Goal: Communication & Community: Answer question/provide support

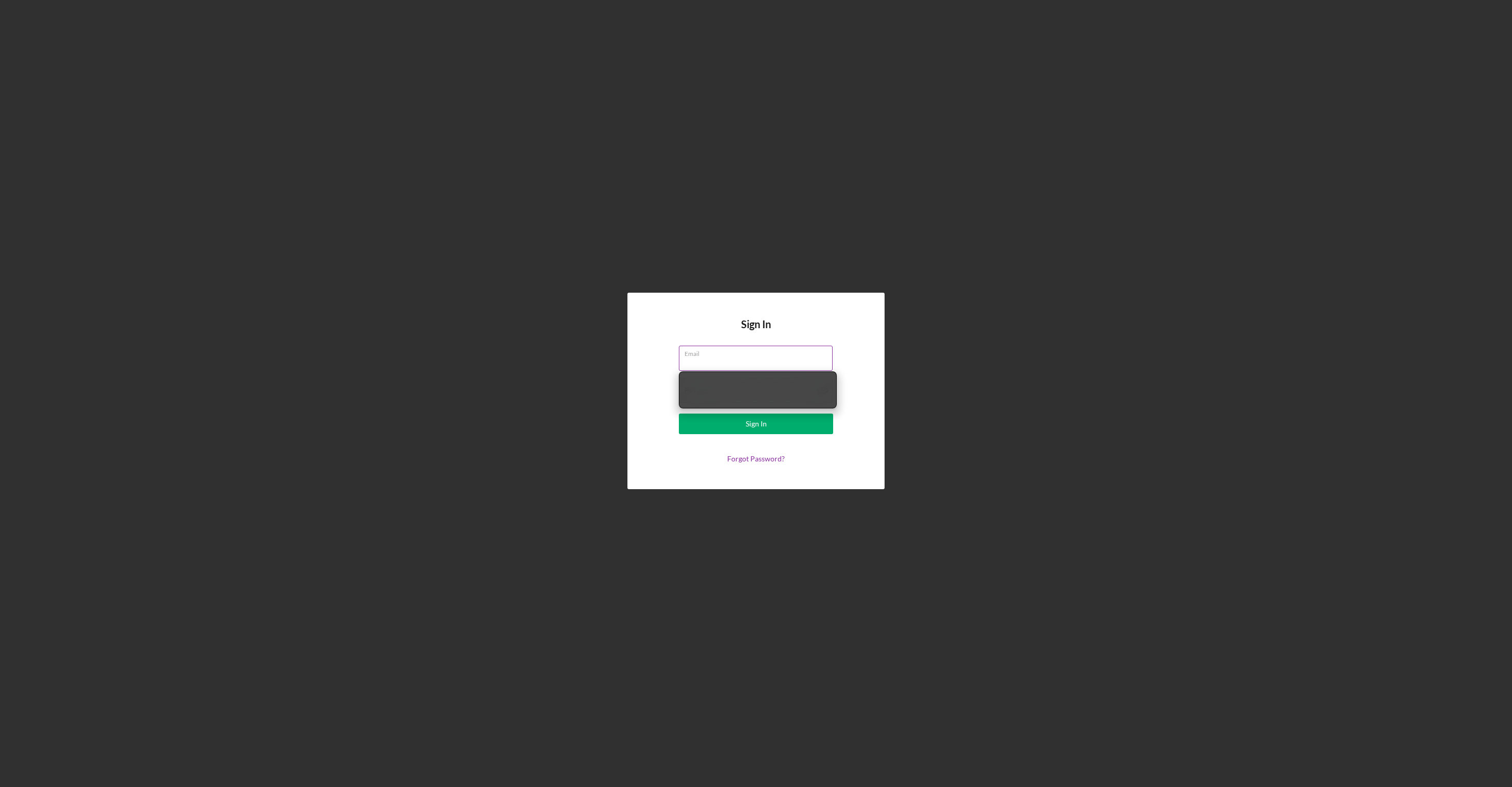
click at [776, 357] on div "Email" at bounding box center [756, 359] width 154 height 26
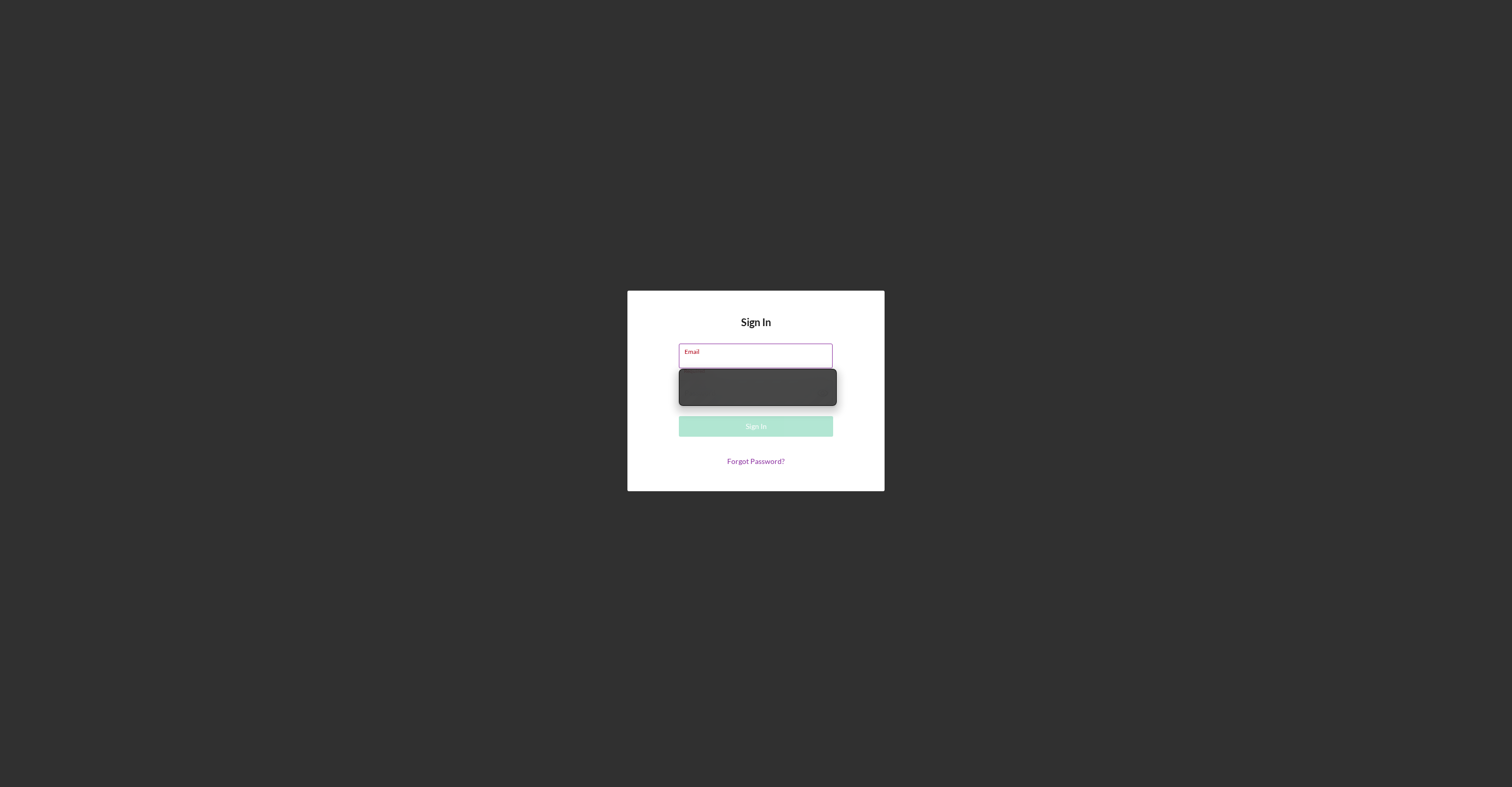
click at [776, 357] on input "Email" at bounding box center [756, 356] width 154 height 25
click at [711, 367] on input "Email" at bounding box center [756, 356] width 154 height 25
type input "admin@neurogarmin.com"
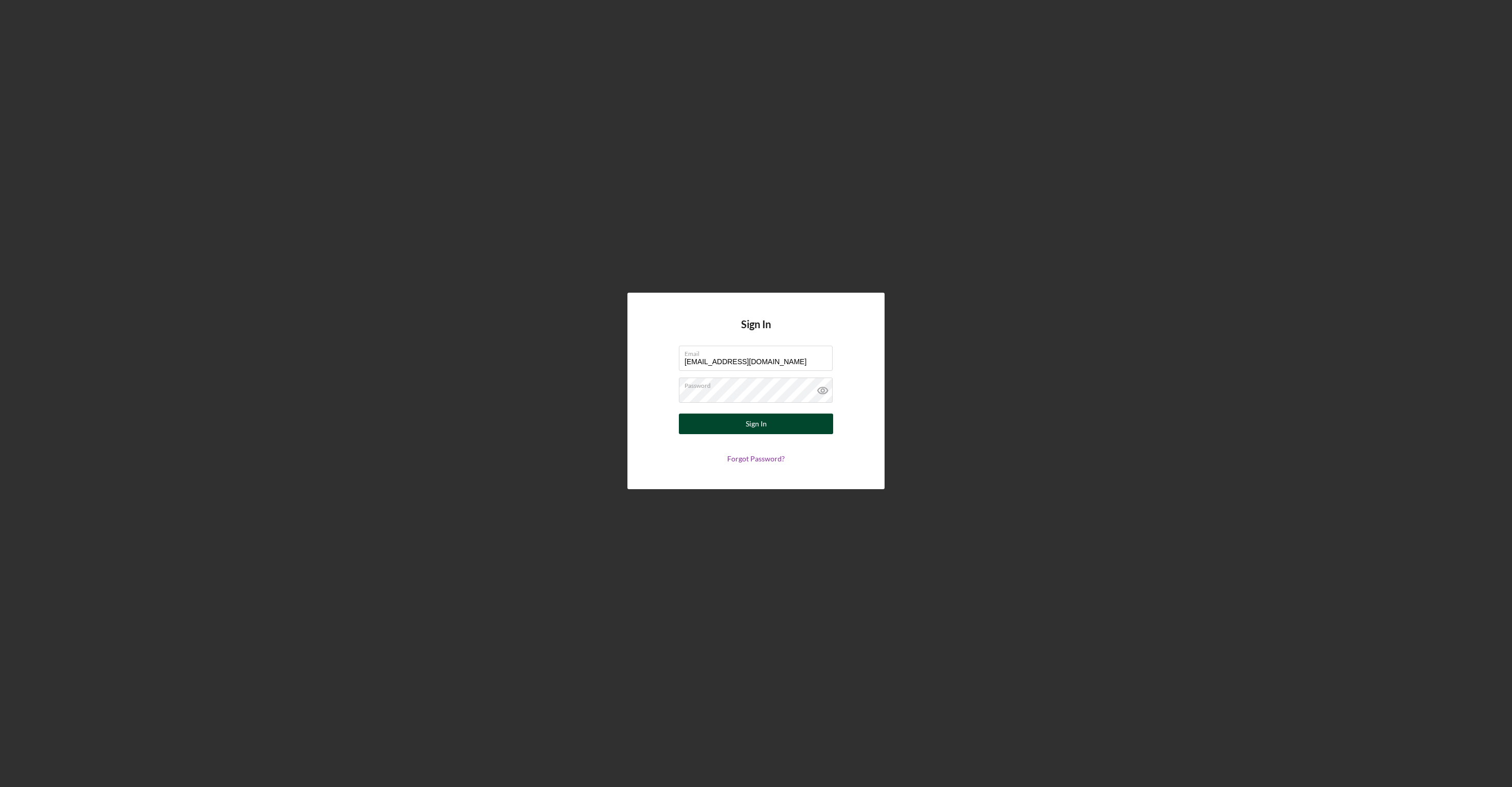
click at [740, 430] on button "Sign In" at bounding box center [756, 423] width 154 height 21
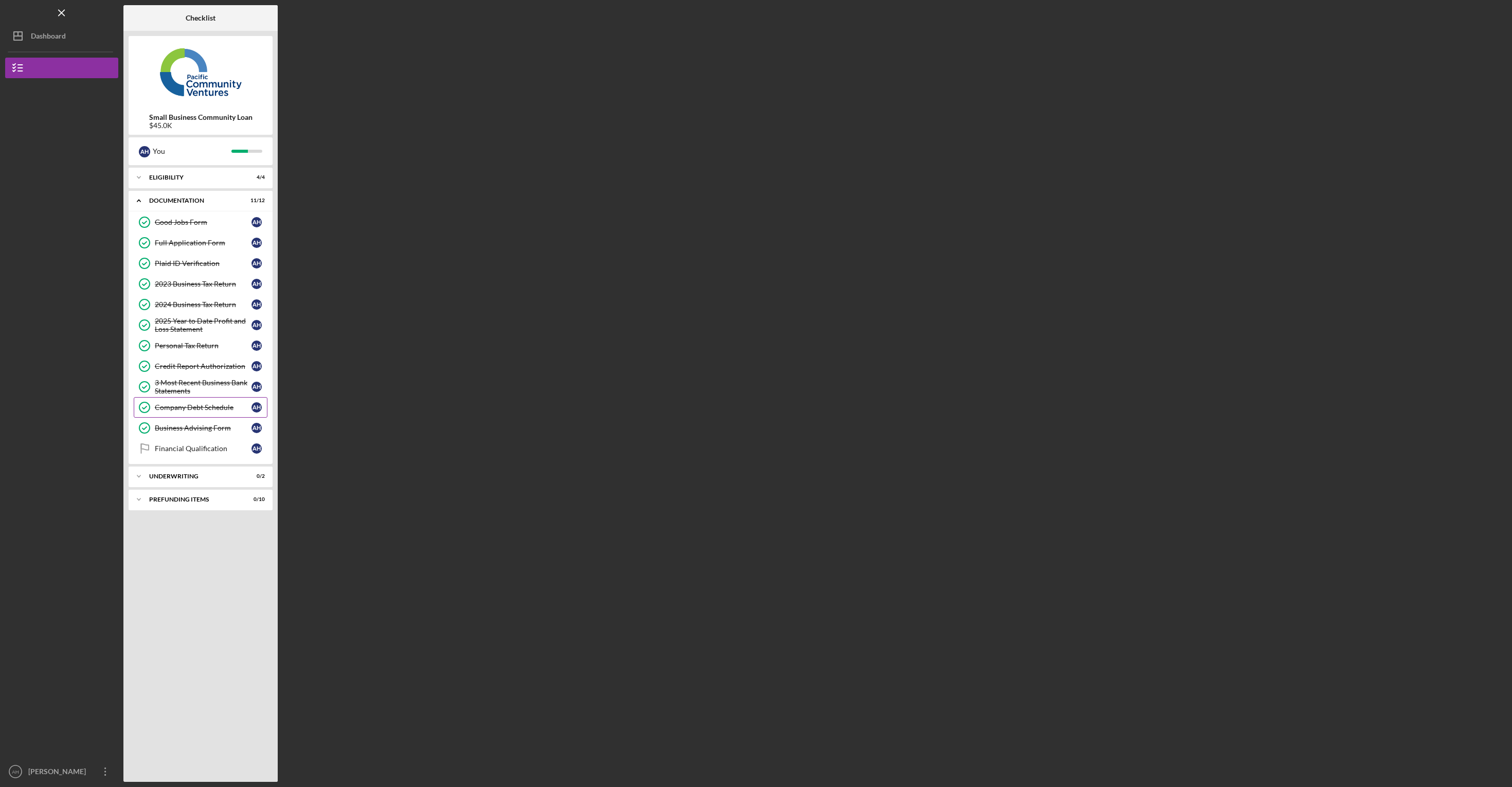
click at [207, 408] on div "Company Debt Schedule" at bounding box center [203, 407] width 97 height 8
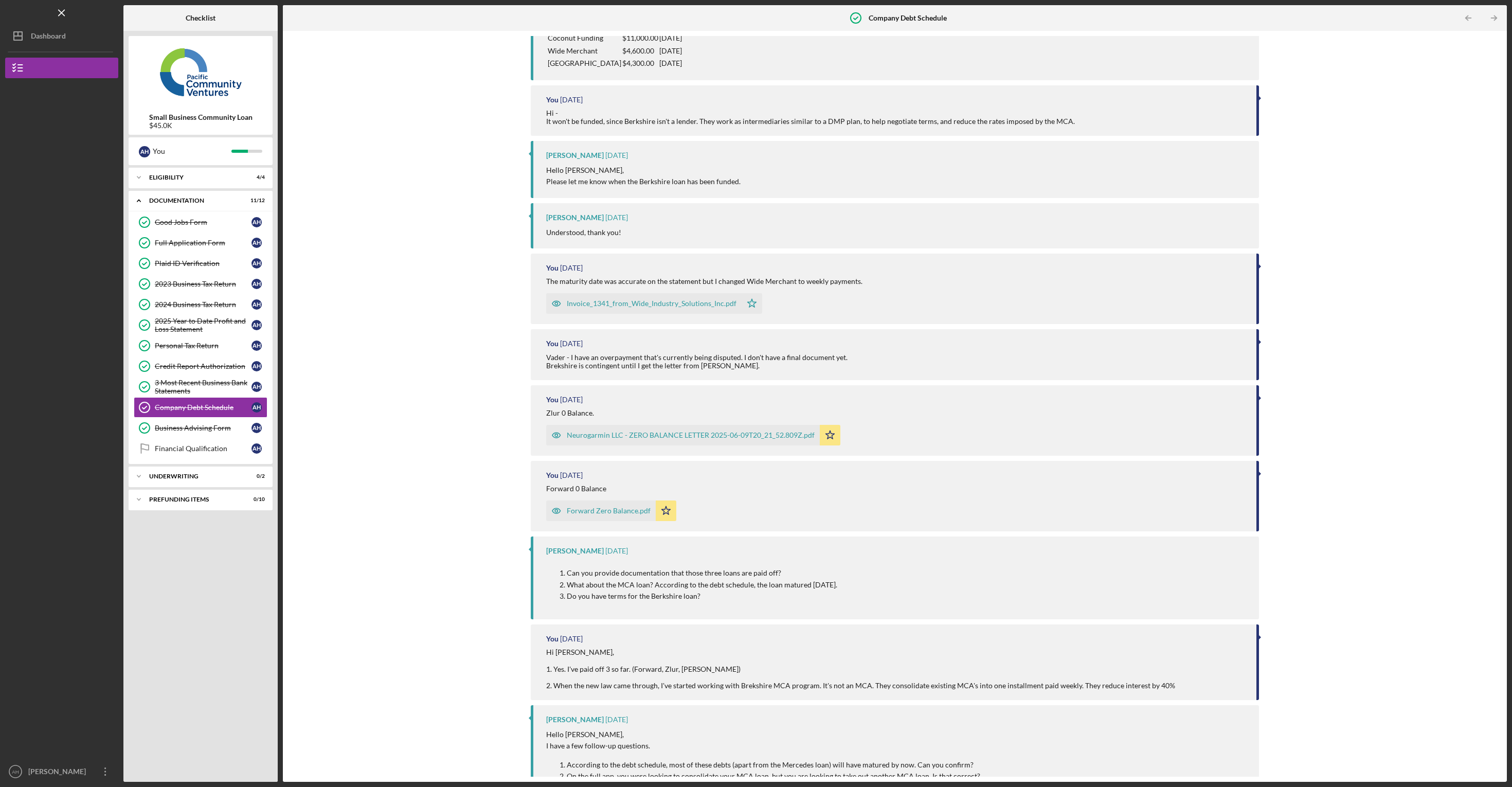
scroll to position [944, 0]
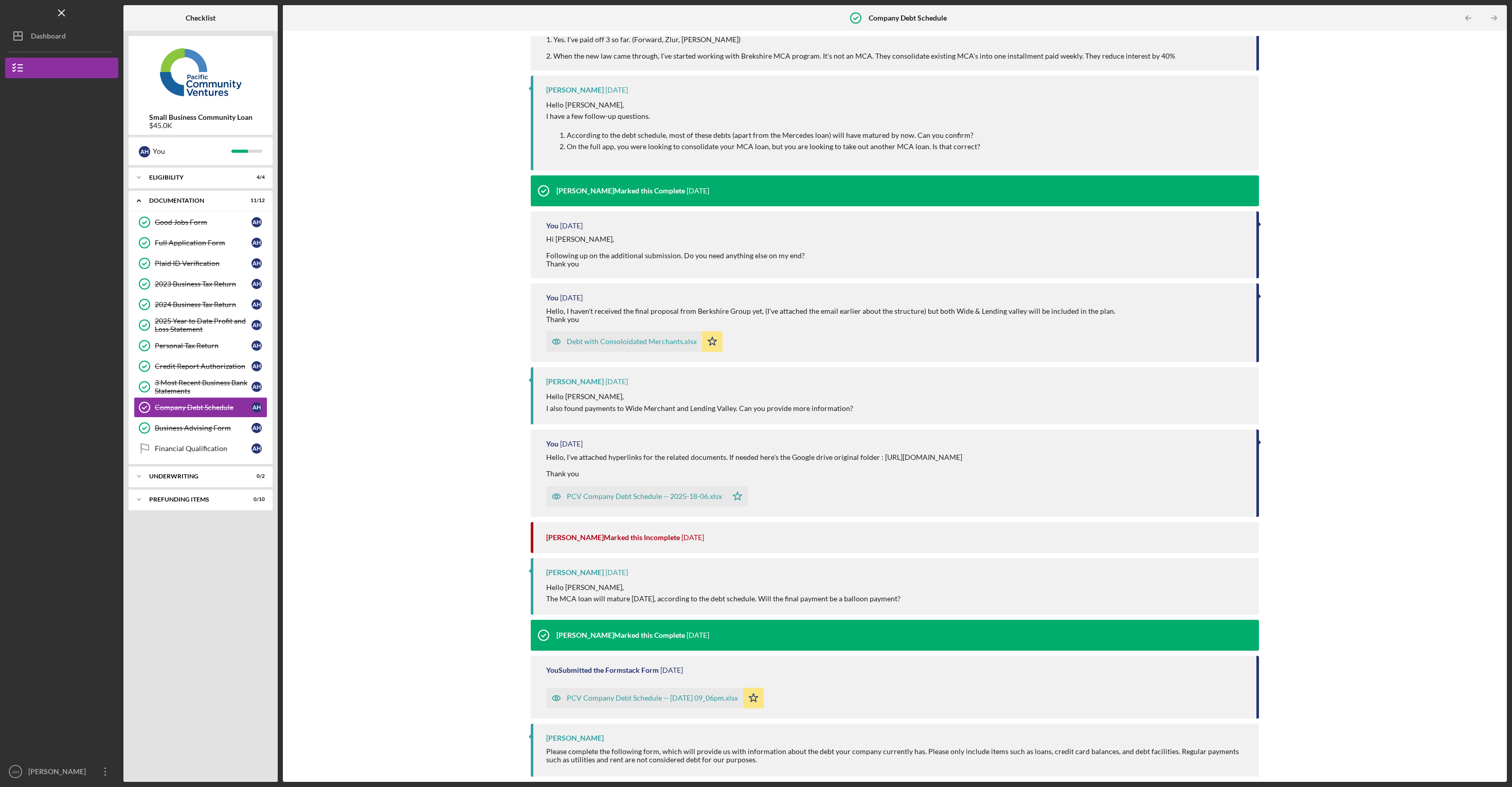
click at [725, 698] on div "PCV Company Debt Schedule -- 2025-05-29 09_06pm.xlsx" at bounding box center [653, 698] width 171 height 8
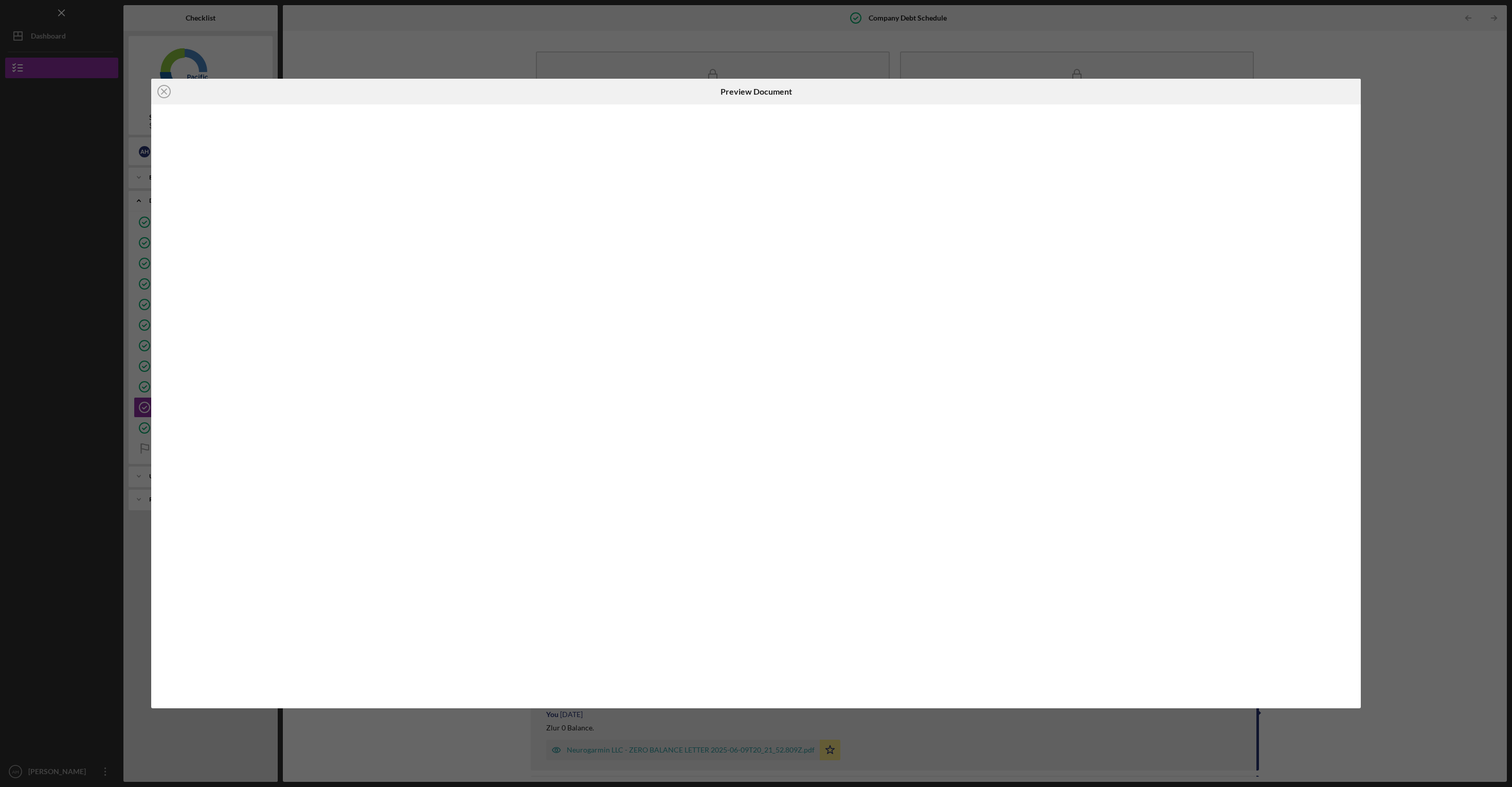
scroll to position [944, 0]
click at [1346, 94] on polyline "button" at bounding box center [1348, 95] width 4 height 2
click at [1419, 177] on div "Icon/Close Preview Document Icon/Download" at bounding box center [756, 393] width 1512 height 787
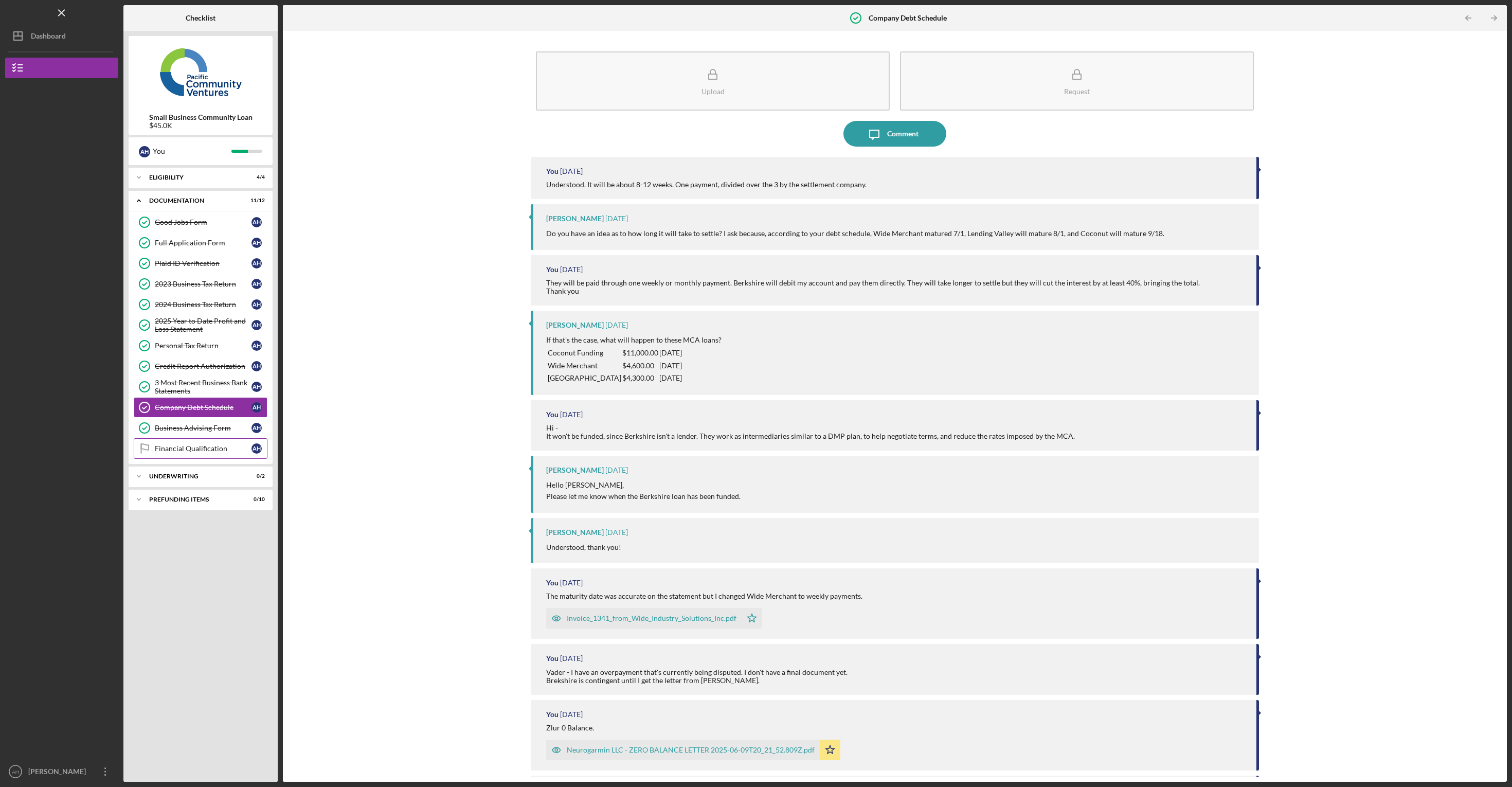
click at [205, 444] on div "Financial Qualification" at bounding box center [203, 448] width 97 height 8
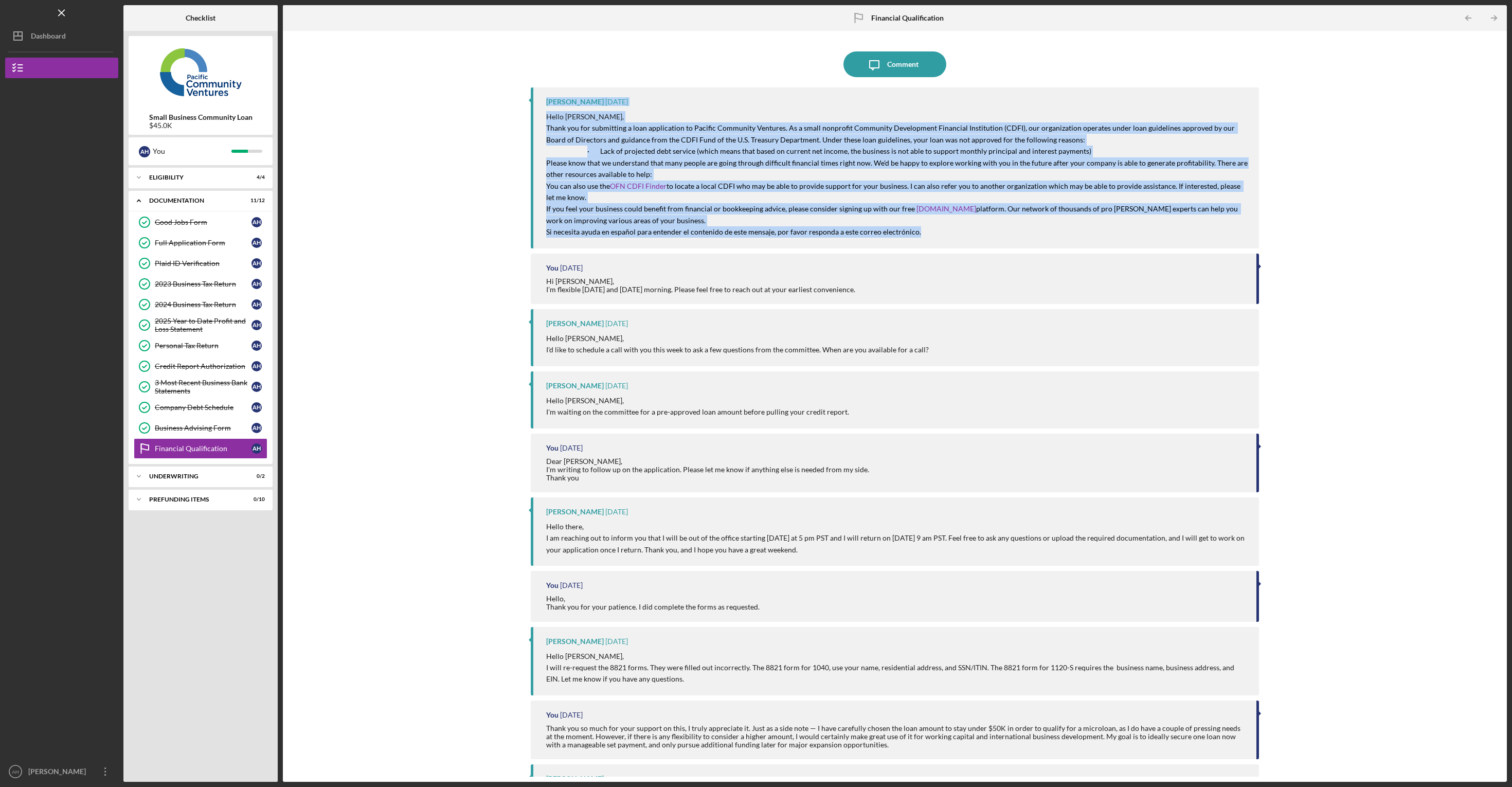
drag, startPoint x: 964, startPoint y: 234, endPoint x: 517, endPoint y: 104, distance: 465.5
click at [517, 104] on div "Icon/Message Comment Alberto Enriquez 4 days ago Hello Anas, Thank you for subm…" at bounding box center [895, 406] width 1214 height 741
copy div "Alberto Enriquez 4 days ago Hello Anas, Thank you for submitting a loan applica…"
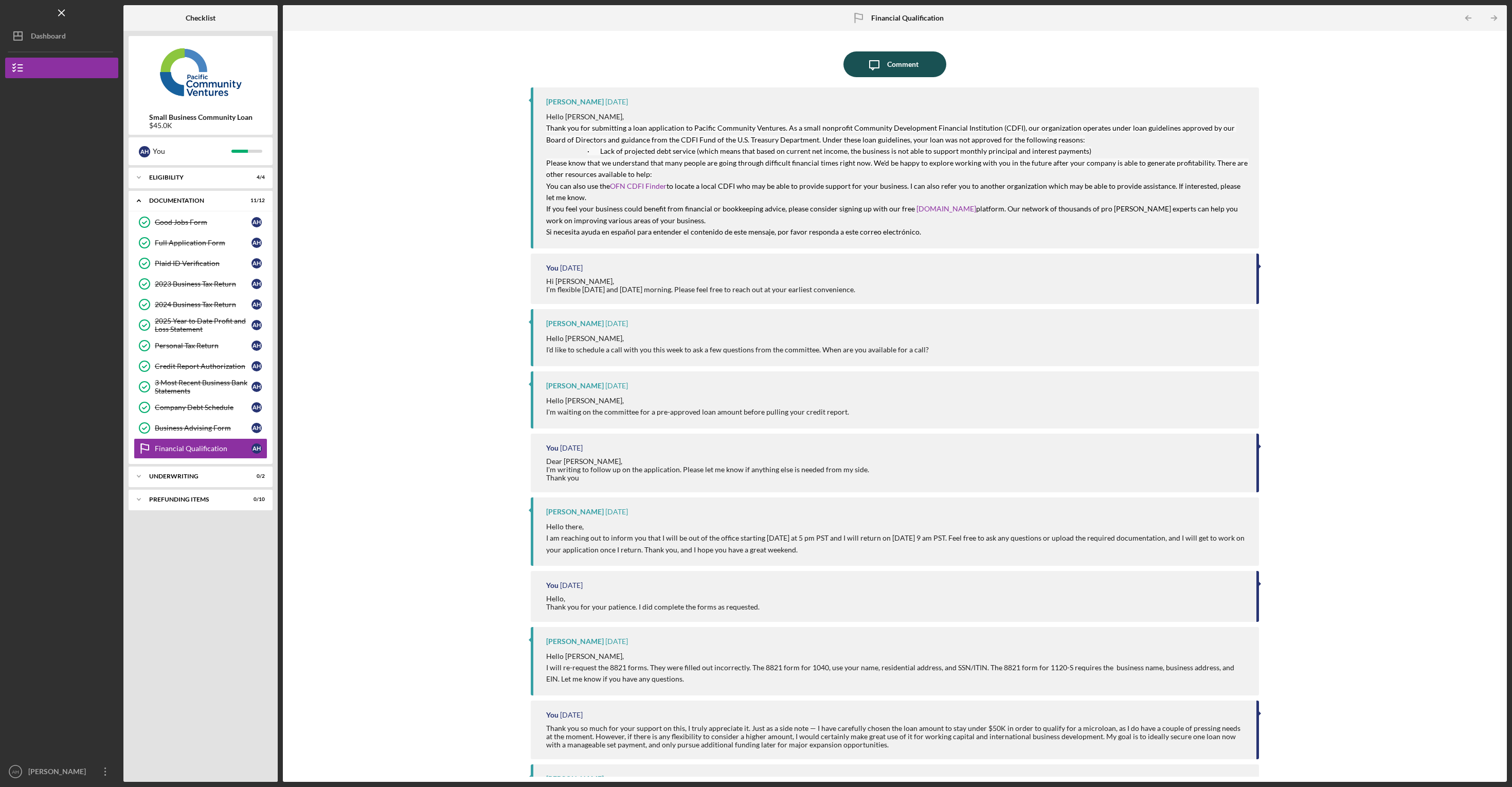
click at [883, 65] on icon "Icon/Message" at bounding box center [875, 65] width 26 height 26
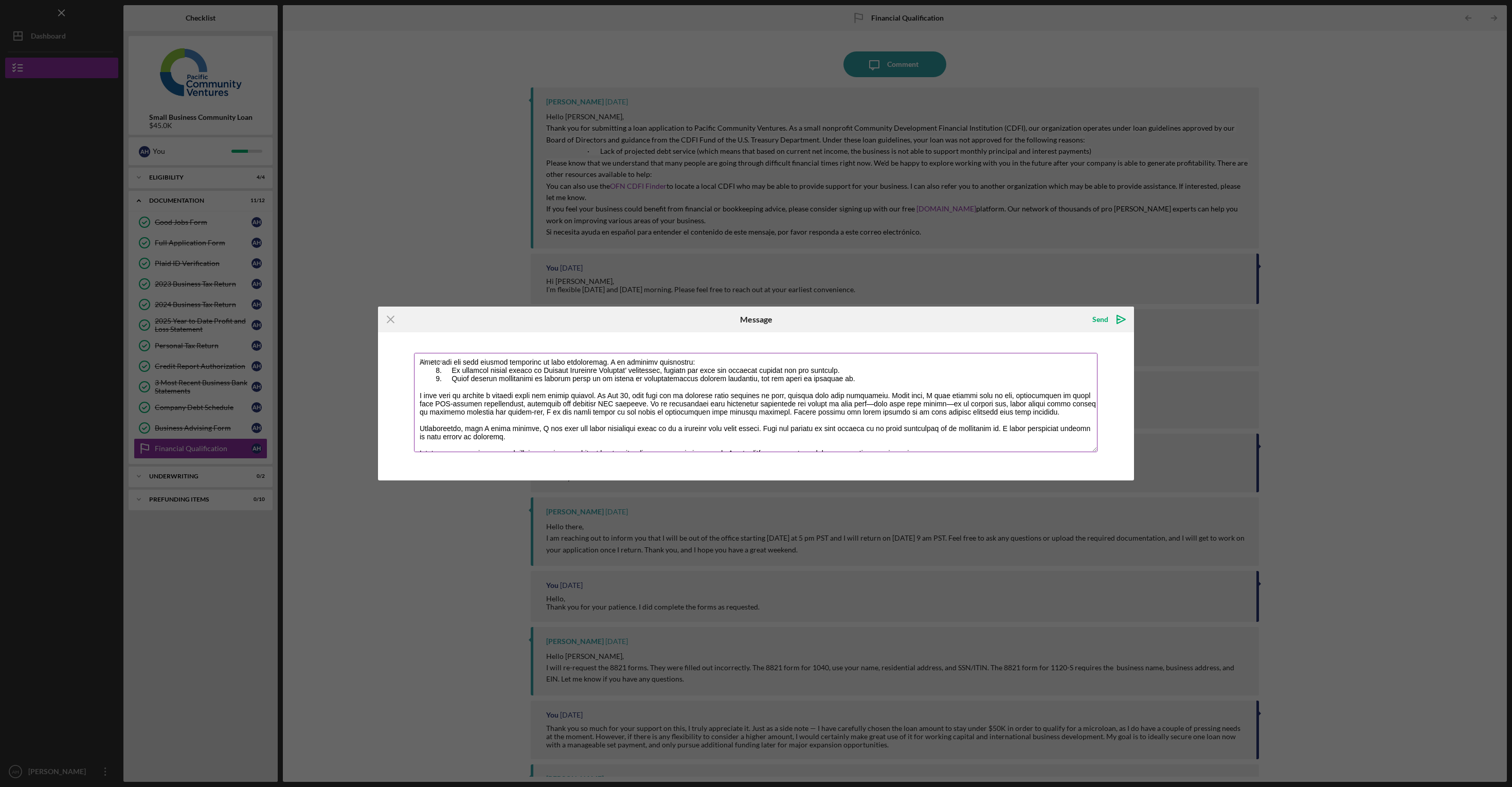
scroll to position [21, 0]
click at [571, 434] on textarea "Message" at bounding box center [755, 402] width 683 height 99
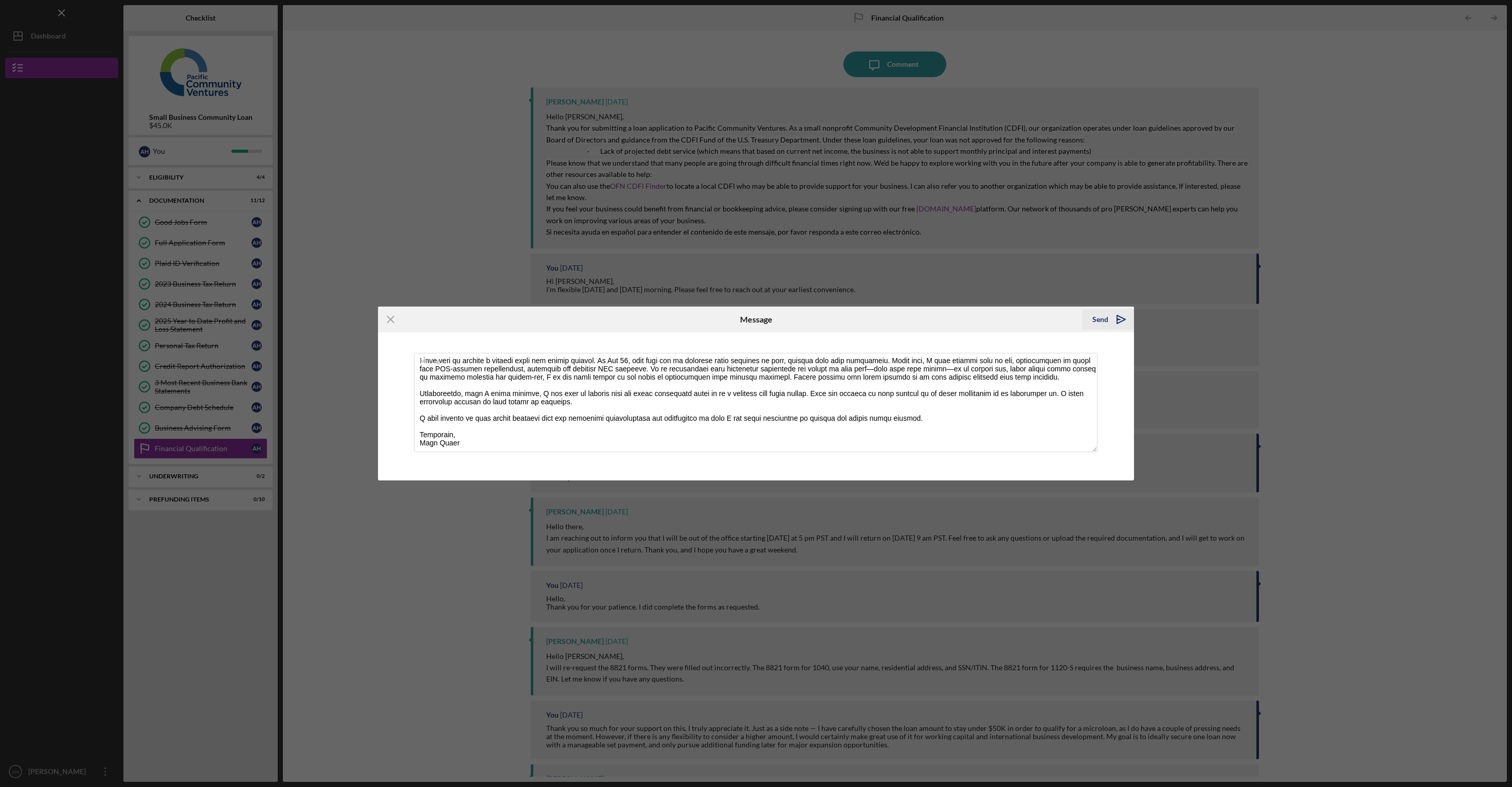
type textarea "Lore Ip. Dolorsit, Ametc adi eli sedd eiusmod temporinc ut labo etdoloremag. A …"
click at [1096, 315] on div "Send" at bounding box center [1100, 319] width 16 height 21
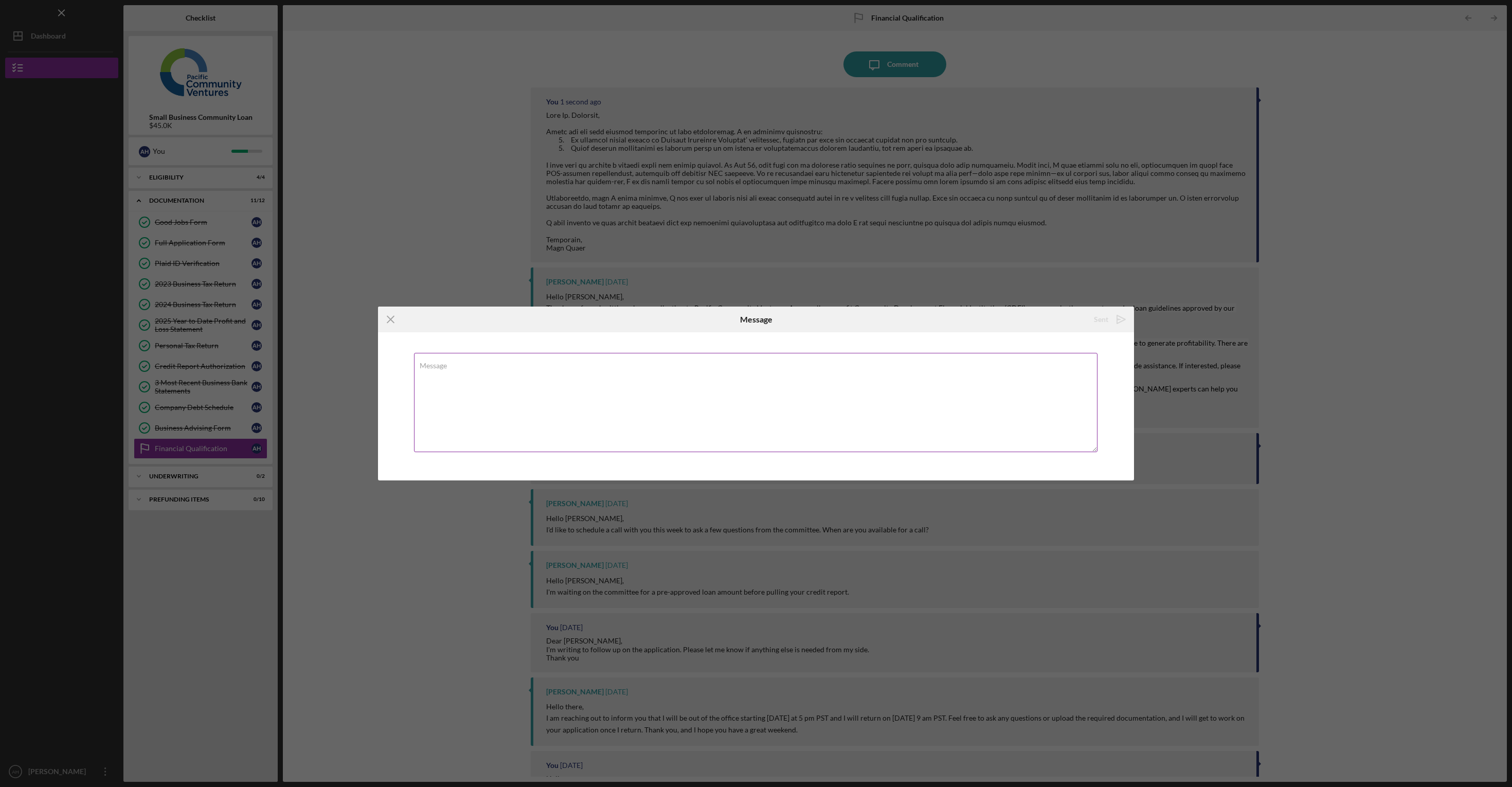
scroll to position [0, 0]
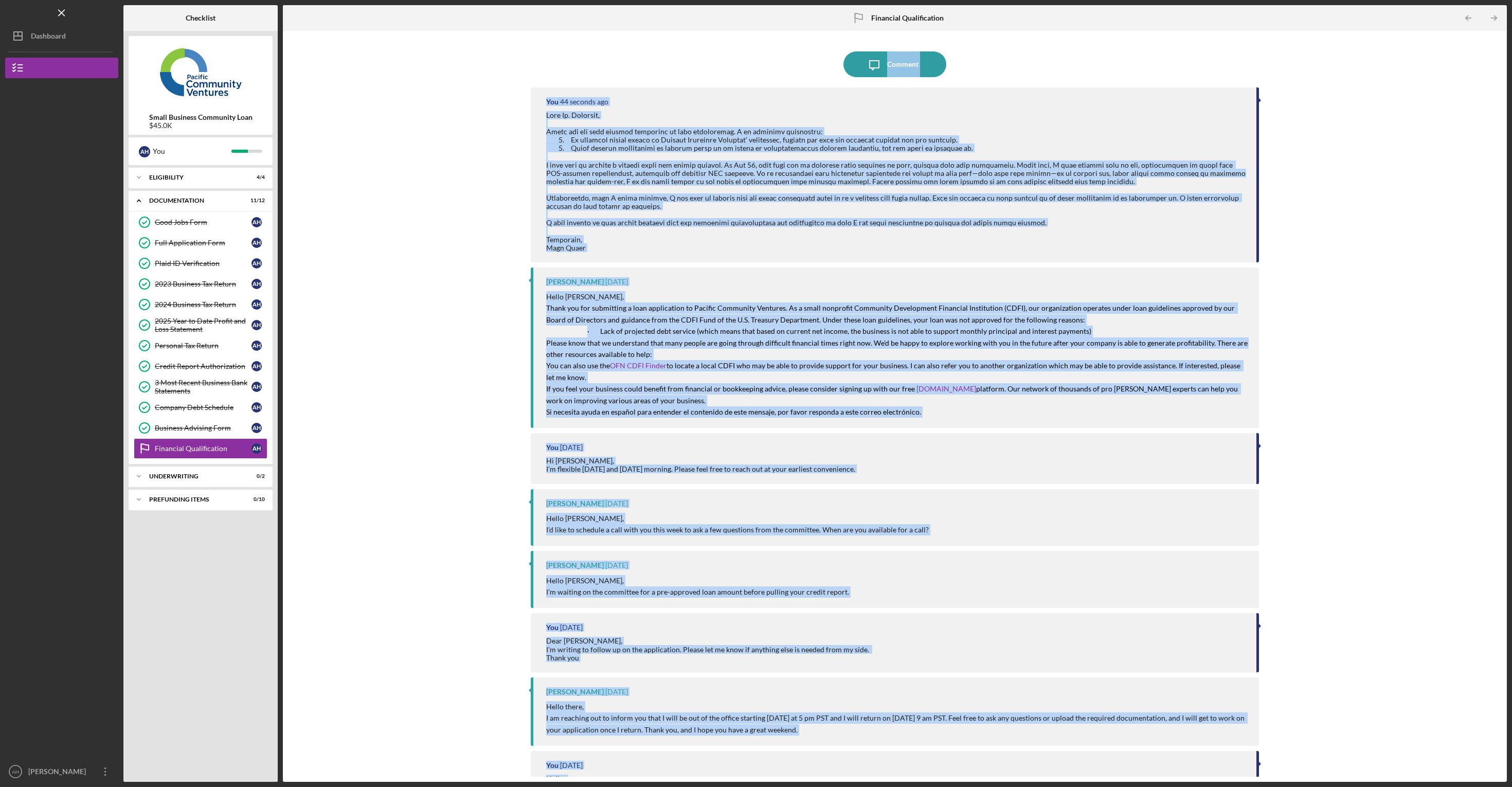
scroll to position [264, 0]
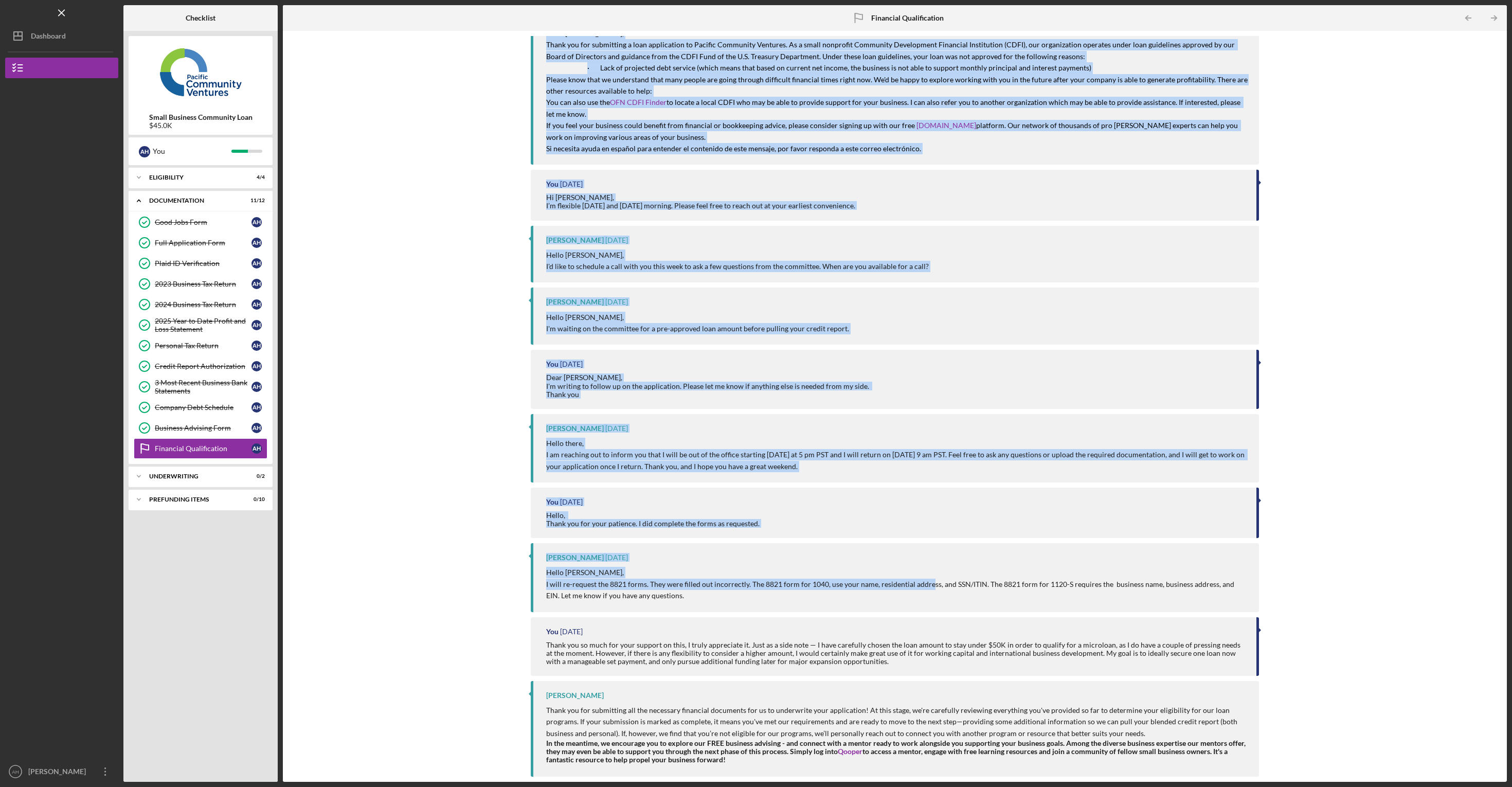
drag, startPoint x: 534, startPoint y: 76, endPoint x: 956, endPoint y: 858, distance: 888.6
click at [956, 786] on html "Icon/Menu Financial Qualification Financial Qualification Checklist Small Busin…" at bounding box center [756, 393] width 1512 height 787
copy div "Loremip Dol 83 sitamet con Adip El. Seddoeiu, Tempo inc utl etdo magnaal enimad…"
